Goal: Task Accomplishment & Management: Manage account settings

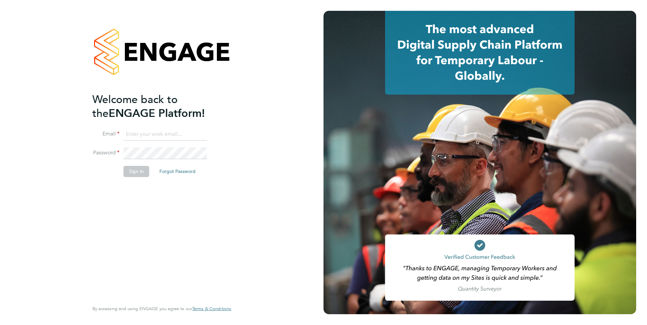
type input "[PERSON_NAME][EMAIL_ADDRESS][PERSON_NAME][DOMAIN_NAME]"
click at [131, 172] on button "Sign In" at bounding box center [136, 171] width 26 height 11
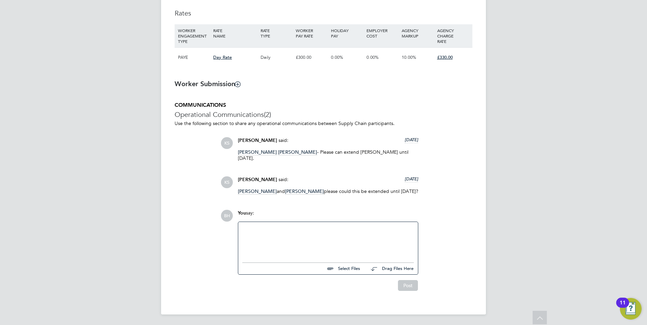
scroll to position [477, 0]
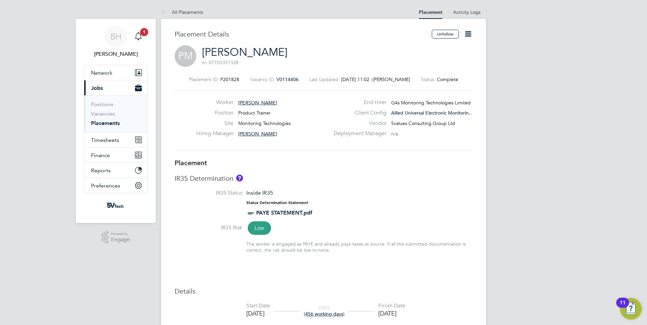
click at [251, 100] on span "[PERSON_NAME]" at bounding box center [257, 103] width 39 height 6
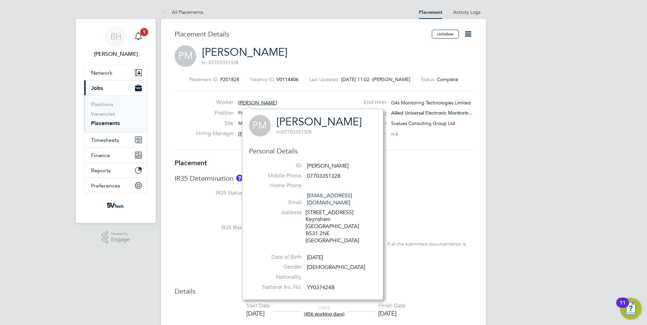
click at [469, 30] on icon at bounding box center [468, 34] width 8 height 8
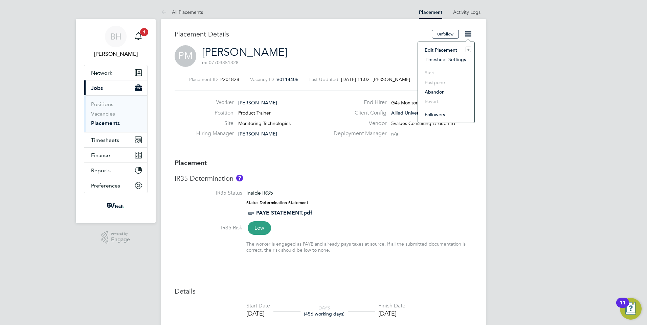
click at [431, 48] on li "Edit Placement e" at bounding box center [446, 49] width 50 height 9
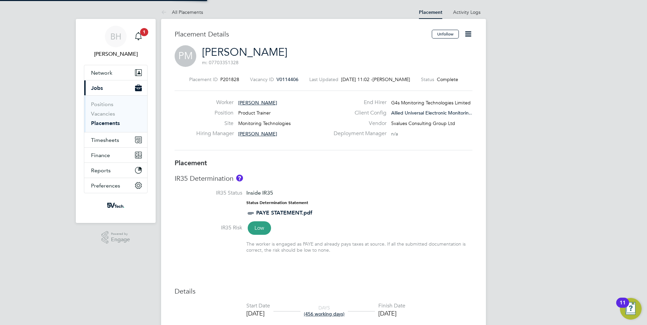
type input "[PERSON_NAME]"
type input "[DATE]"
type input "08:00"
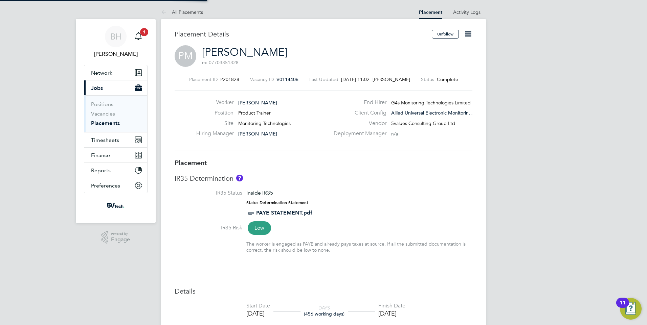
type input "17:00"
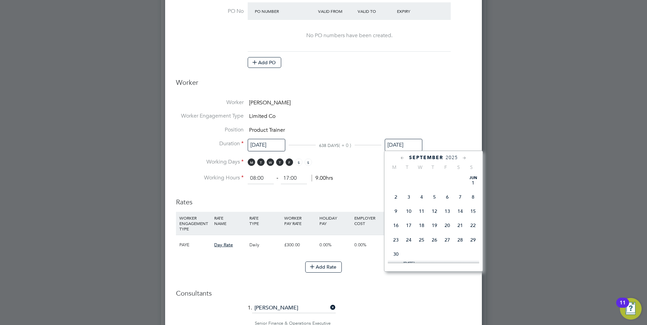
click at [398, 142] on input "[DATE]" at bounding box center [403, 145] width 38 height 13
click at [465, 158] on icon at bounding box center [464, 158] width 6 height 7
click at [448, 239] on span "31" at bounding box center [447, 233] width 13 height 13
type input "[DATE]"
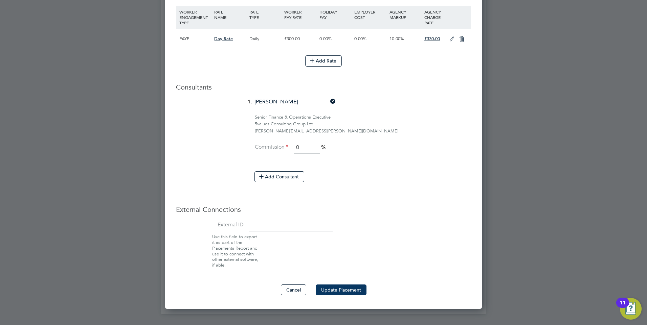
click at [341, 288] on button "Update Placement" at bounding box center [340, 290] width 51 height 11
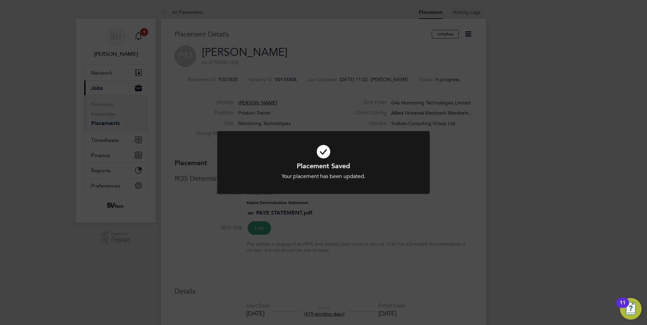
click at [101, 123] on div "Placement Saved Your placement has been updated. Cancel Okay" at bounding box center [323, 162] width 647 height 325
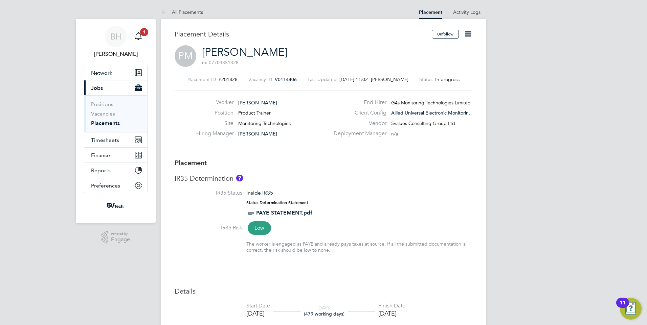
click at [100, 120] on link "Placements" at bounding box center [105, 123] width 29 height 6
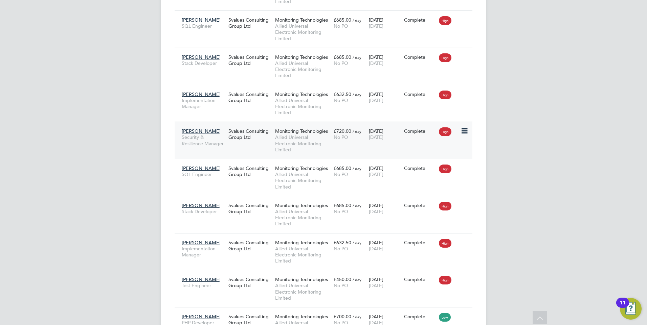
click at [200, 131] on span "[PERSON_NAME]" at bounding box center [201, 131] width 39 height 6
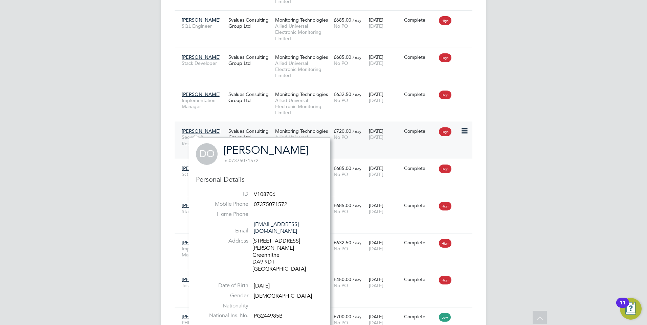
click at [195, 130] on span "[PERSON_NAME]" at bounding box center [201, 131] width 39 height 6
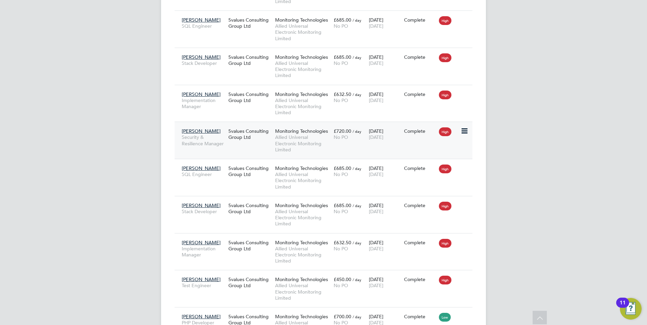
click at [195, 130] on span "[PERSON_NAME]" at bounding box center [201, 131] width 39 height 6
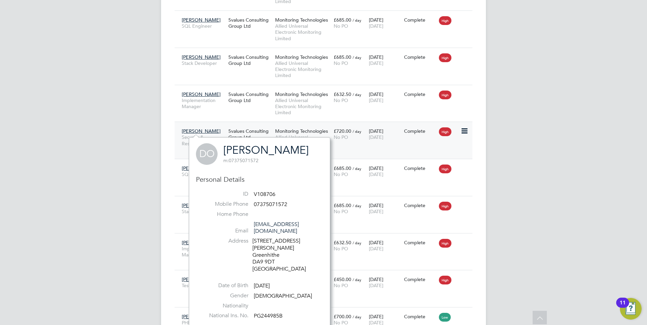
click at [460, 132] on div "High" at bounding box center [448, 131] width 23 height 13
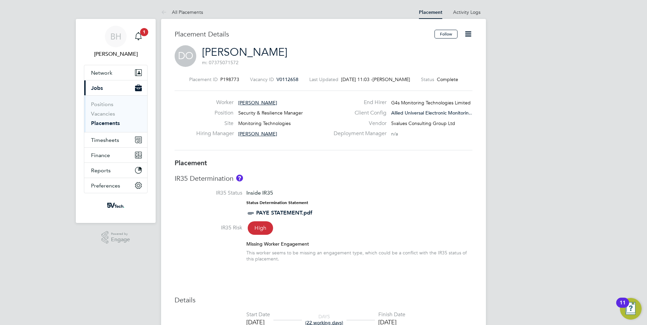
click at [248, 104] on span "Daniel Oziegbe" at bounding box center [257, 103] width 39 height 6
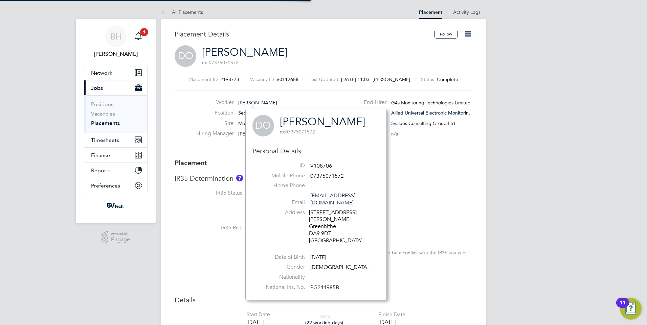
scroll to position [3, 3]
click at [104, 121] on link "Placements" at bounding box center [105, 123] width 29 height 6
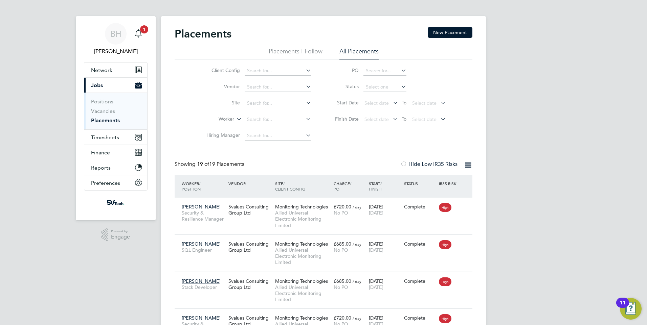
click at [291, 55] on li "Placements I Follow" at bounding box center [295, 53] width 54 height 12
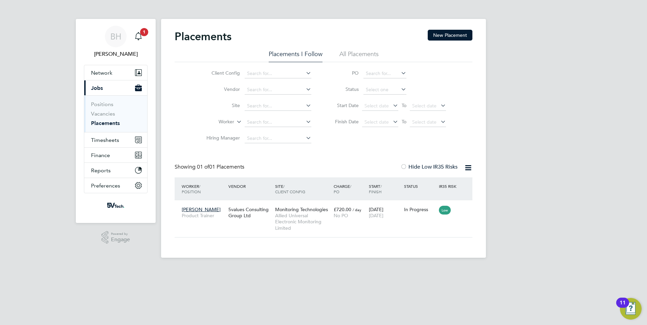
click at [361, 52] on li "All Placements" at bounding box center [358, 56] width 39 height 12
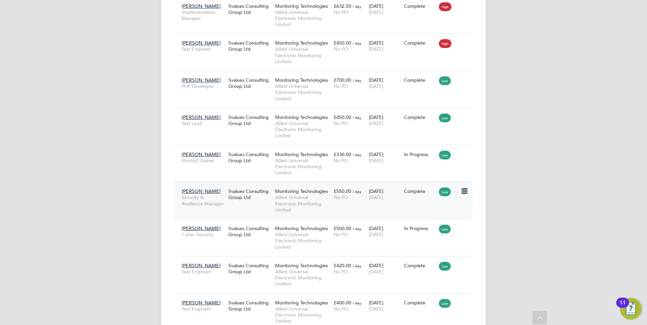
click at [190, 188] on div "Daniel Oziegbe Security & Resilience Manager" at bounding box center [203, 197] width 47 height 25
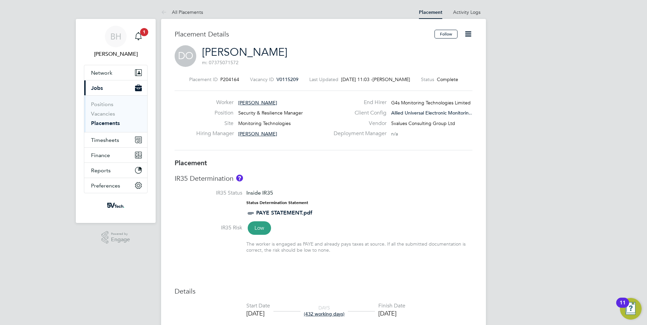
click at [471, 34] on icon at bounding box center [468, 34] width 8 height 8
click at [437, 50] on li "Edit Placement e" at bounding box center [446, 49] width 50 height 9
type input "Sherrie simons"
type input "05 Feb 2024"
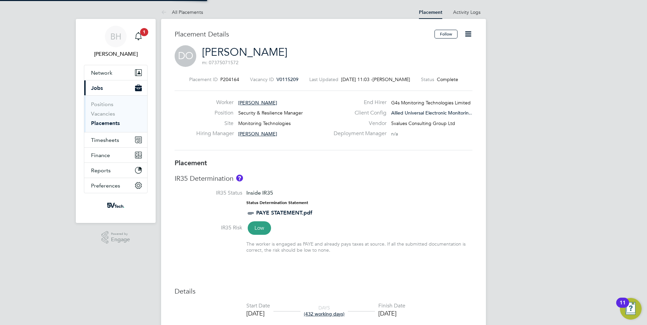
type input "30 Sep 2025"
type input "08:00"
type input "17:00"
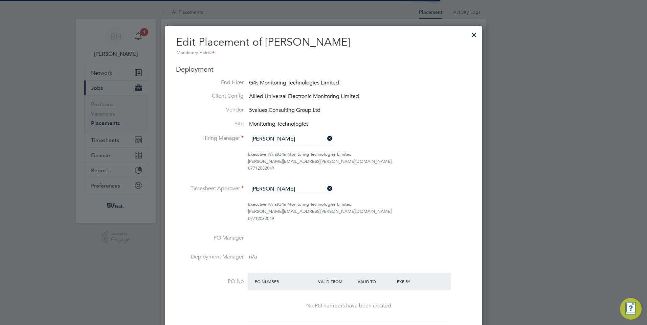
scroll to position [3, 3]
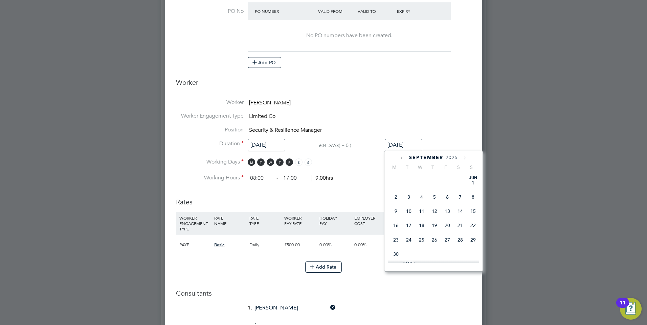
click at [393, 143] on input "[DATE]" at bounding box center [403, 145] width 38 height 13
click at [465, 158] on icon at bounding box center [464, 158] width 6 height 7
click at [447, 239] on span "31" at bounding box center [447, 233] width 13 height 13
type input "[DATE]"
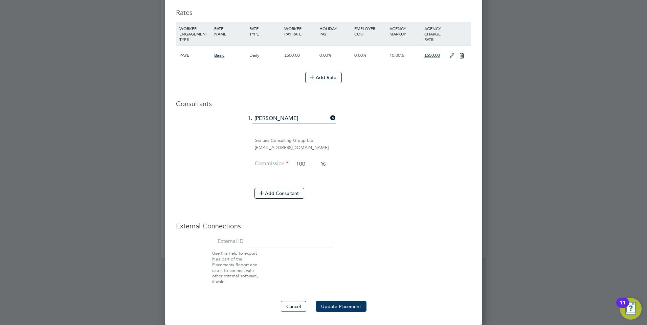
click at [342, 303] on button "Update Placement" at bounding box center [340, 306] width 51 height 11
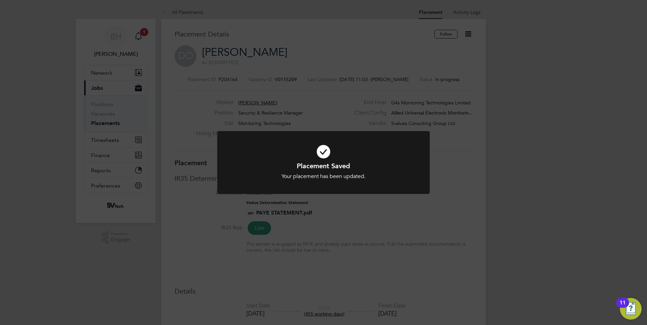
click at [140, 36] on div "Placement Saved Your placement has been updated. Cancel Okay" at bounding box center [323, 162] width 647 height 325
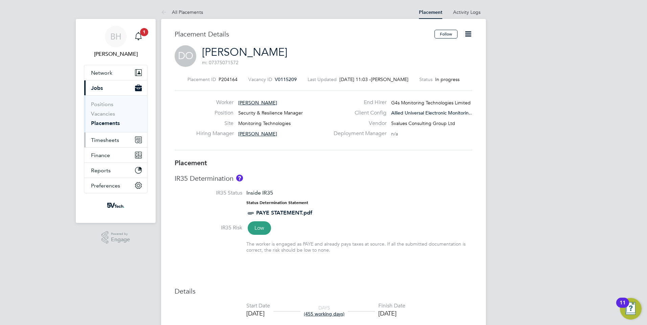
click at [104, 141] on span "Timesheets" at bounding box center [105, 140] width 28 height 6
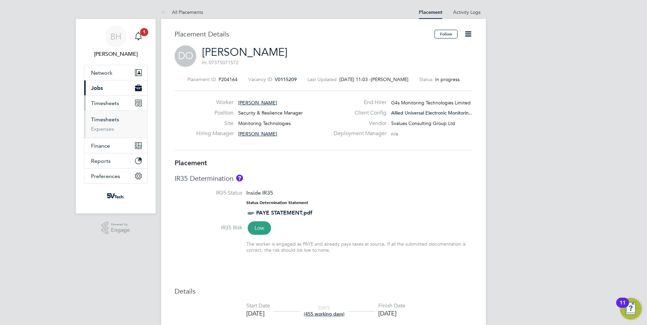
click at [103, 122] on link "Timesheets" at bounding box center [105, 119] width 28 height 6
